Goal: Navigation & Orientation: Find specific page/section

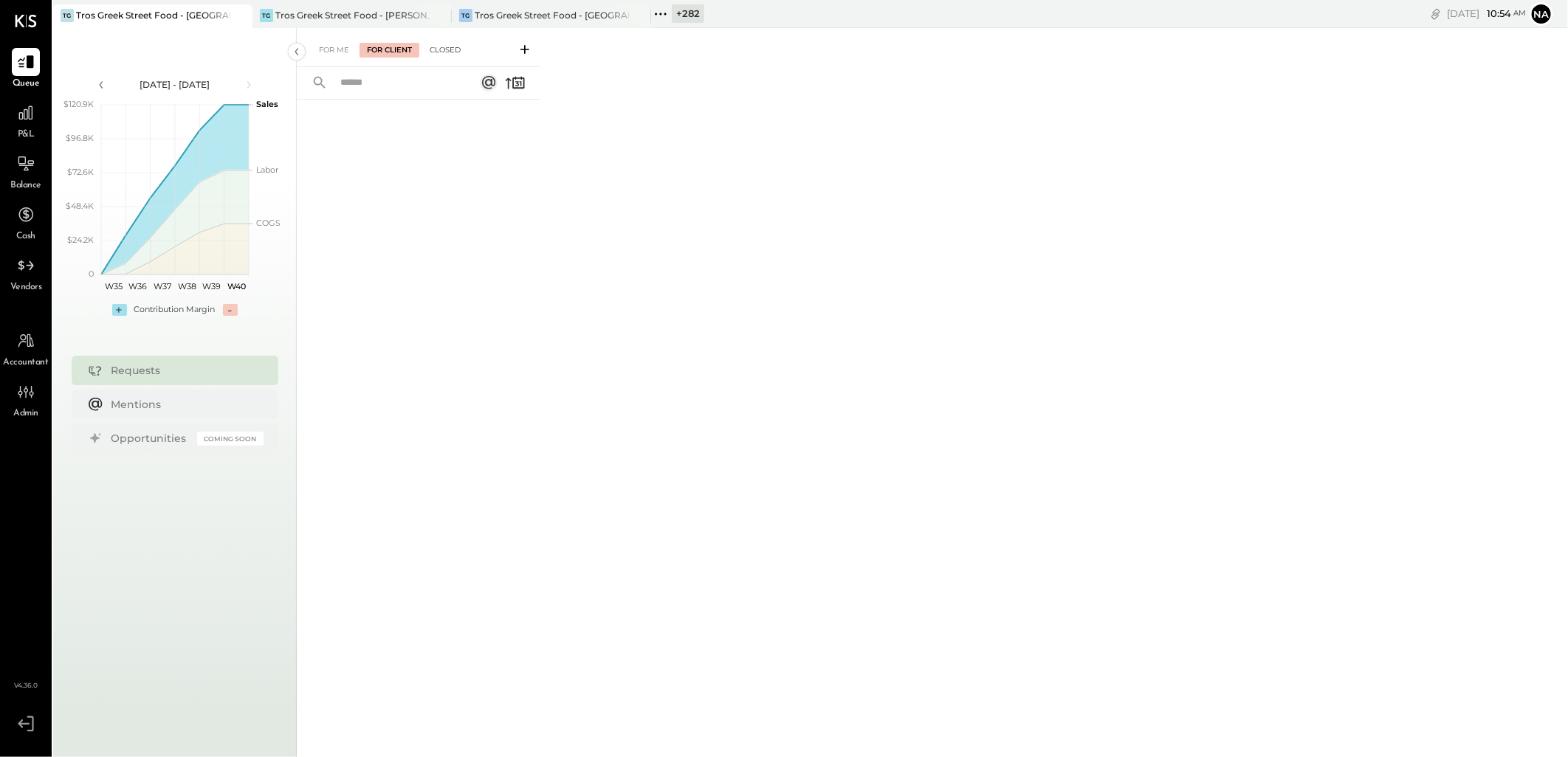
click at [432, 47] on div "Closed" at bounding box center [445, 51] width 46 height 15
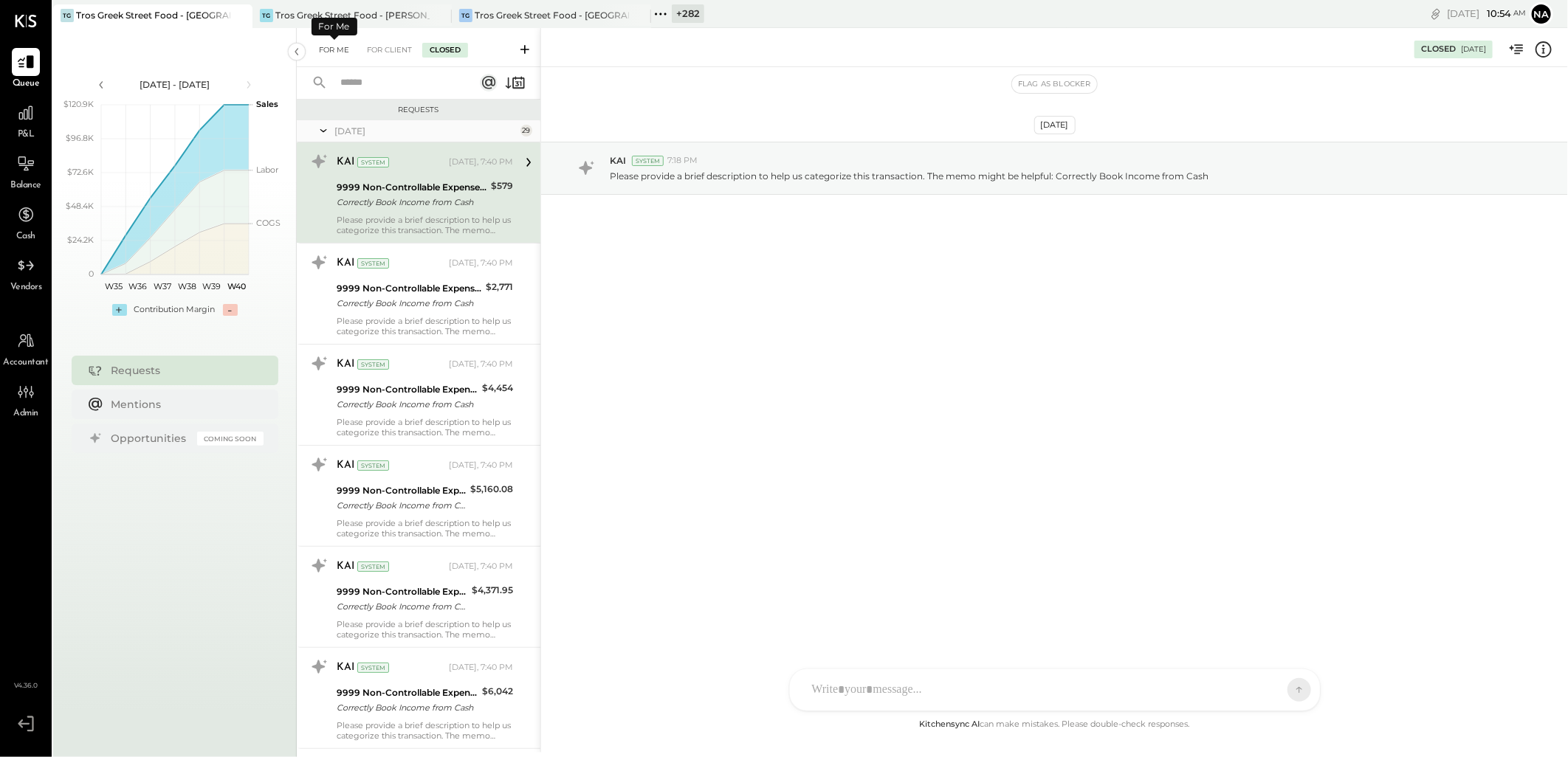
click at [336, 47] on div "For Me" at bounding box center [334, 51] width 45 height 15
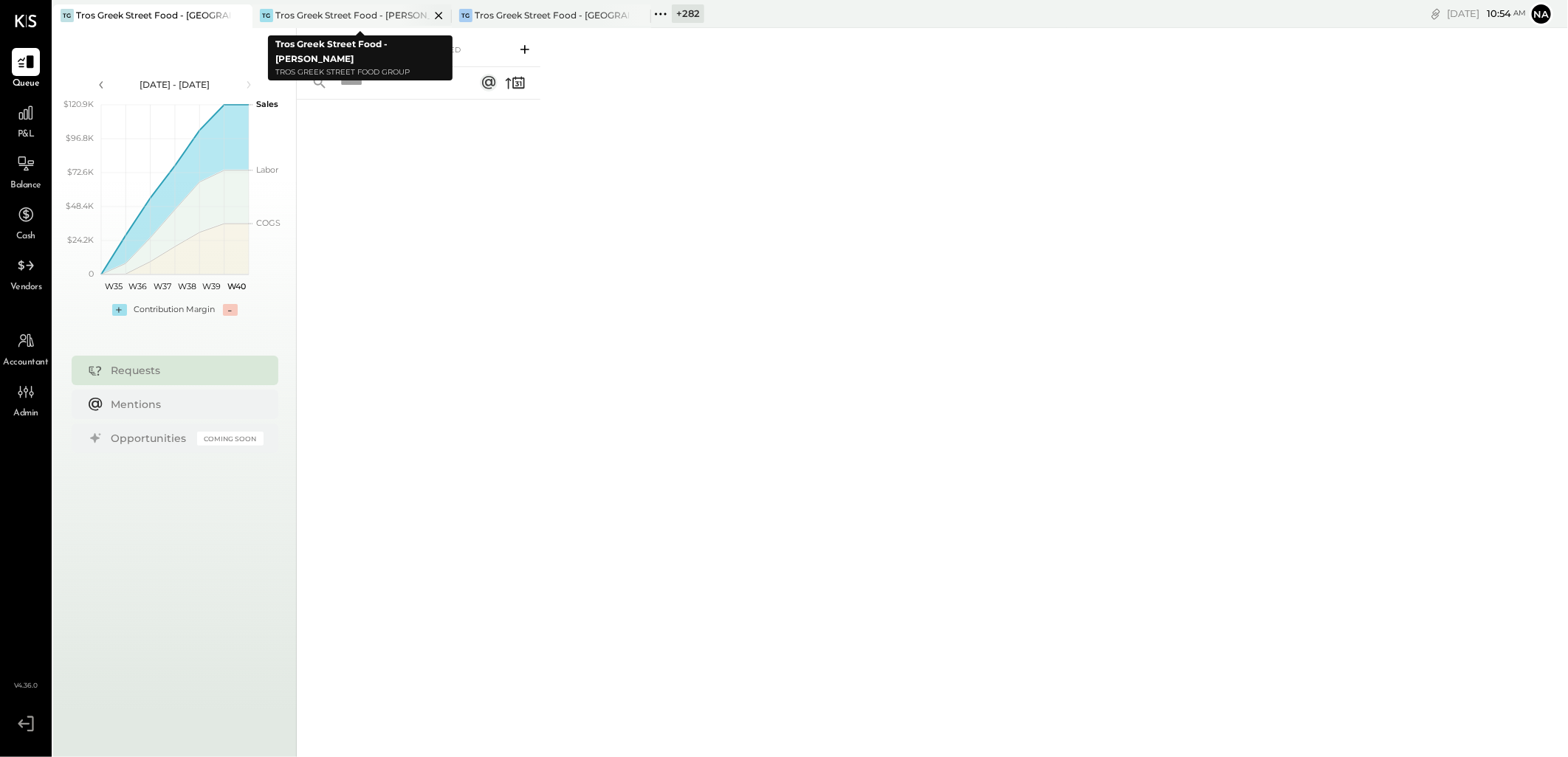
click at [382, 9] on div "Tros Greek Street Food - [PERSON_NAME]" at bounding box center [352, 14] width 155 height 12
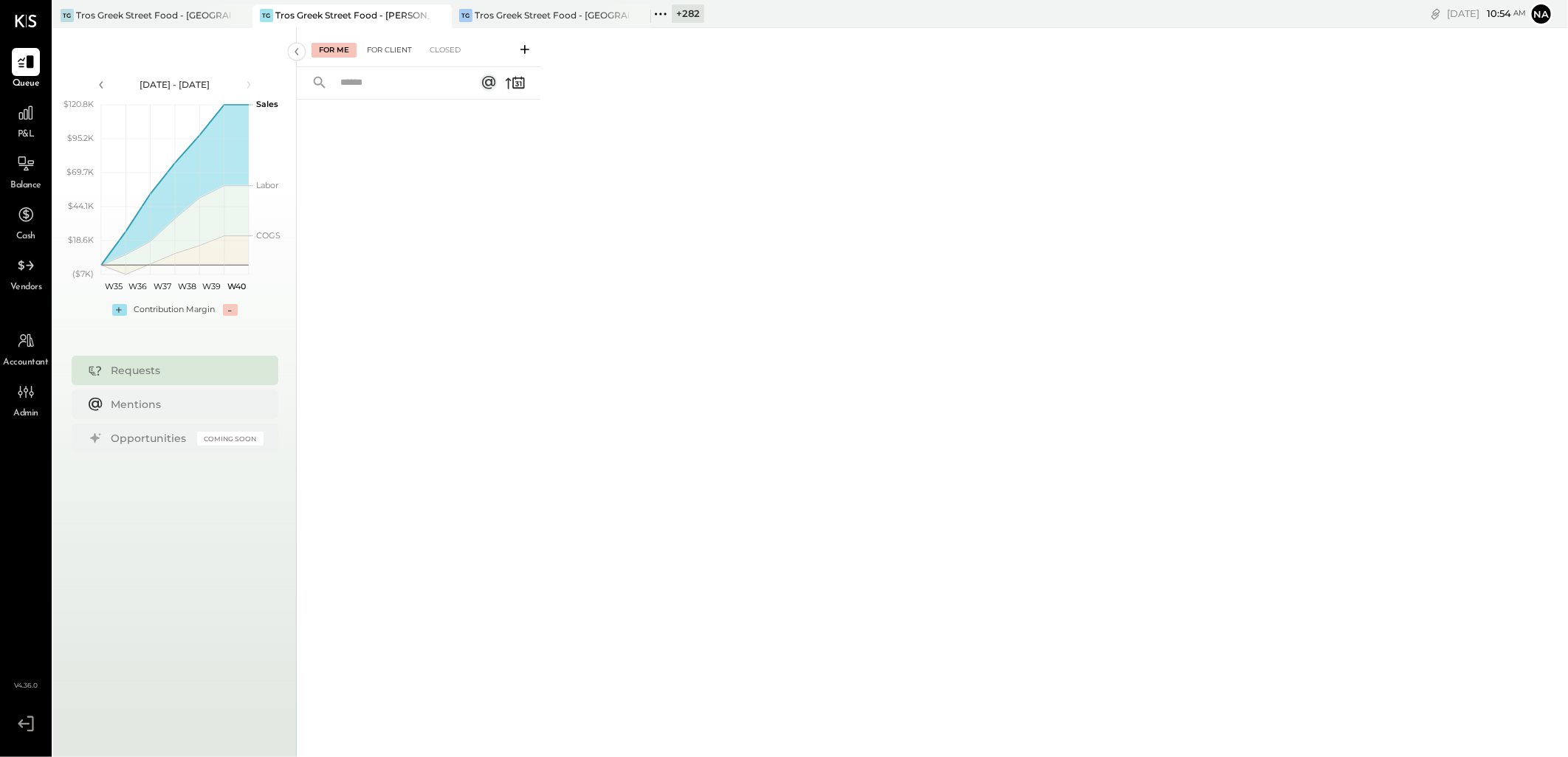
click at [379, 54] on div "For Client" at bounding box center [390, 51] width 60 height 15
click at [555, 12] on div "Tros Greek Street Food - [GEOGRAPHIC_DATA]" at bounding box center [552, 14] width 155 height 12
click at [380, 53] on div "For Client" at bounding box center [390, 51] width 60 height 15
